Goal: Information Seeking & Learning: Understand process/instructions

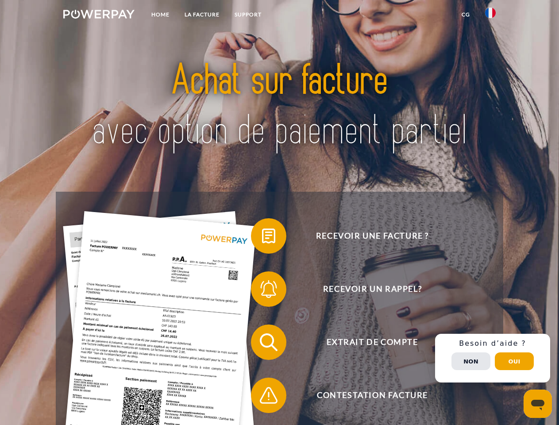
click at [99, 16] on img at bounding box center [98, 14] width 71 height 9
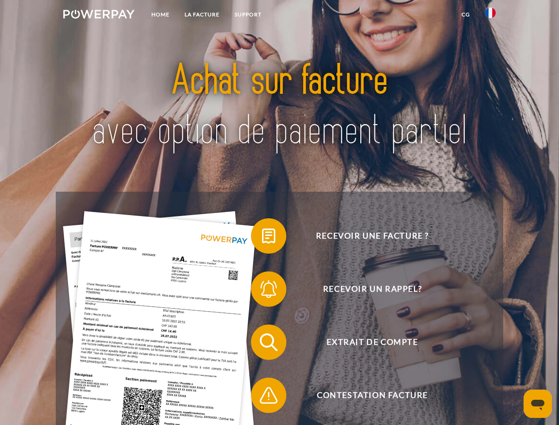
click at [491, 16] on img at bounding box center [490, 13] width 11 height 11
click at [466, 15] on link "CG" at bounding box center [465, 15] width 23 height 16
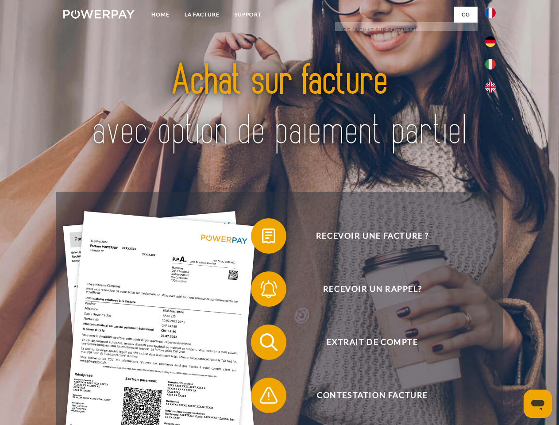
click at [262, 238] on span at bounding box center [255, 236] width 44 height 44
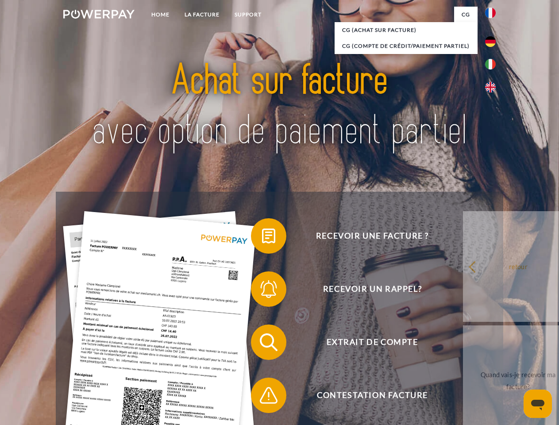
click at [262, 291] on span at bounding box center [255, 289] width 44 height 44
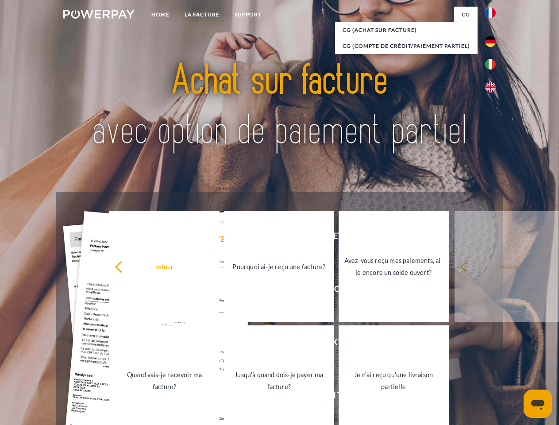
click at [262, 344] on link "Jusqu'à quand dois-je payer ma facture?" at bounding box center [279, 381] width 110 height 111
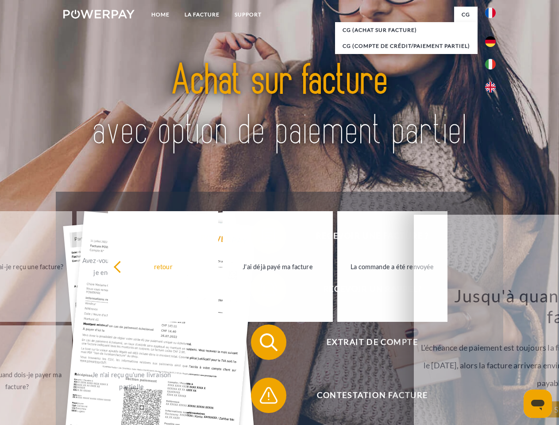
click at [262, 397] on span at bounding box center [255, 395] width 44 height 44
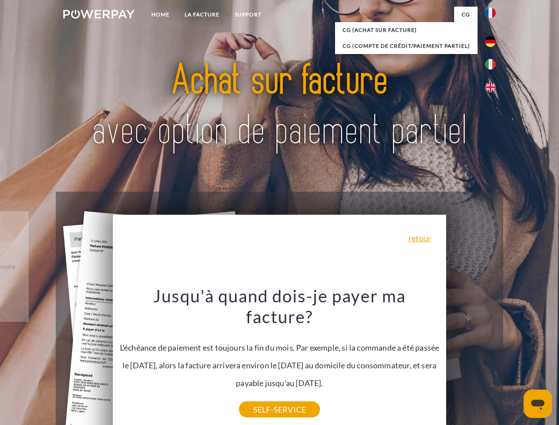
click at [493, 358] on div "Recevoir une facture ? Recevoir un rappel? Extrait de compte retour" at bounding box center [279, 369] width 447 height 354
click at [471, 360] on span "Extrait de compte" at bounding box center [372, 342] width 217 height 35
click at [515, 361] on header "Home LA FACTURE Support" at bounding box center [279, 306] width 559 height 612
